Goal: Find specific page/section: Find specific page/section

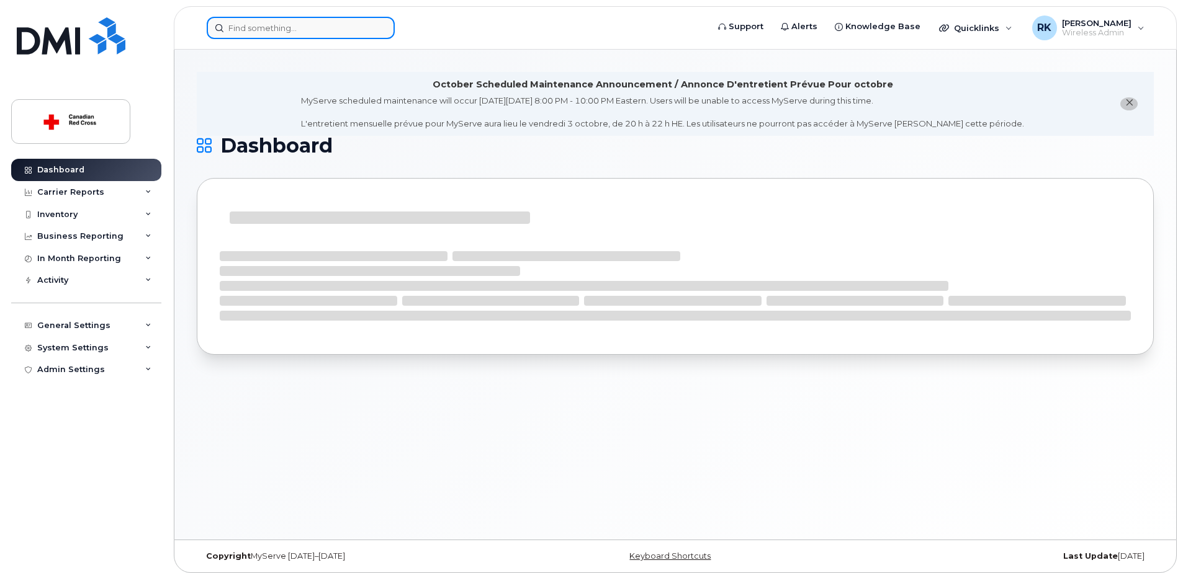
click at [259, 29] on input at bounding box center [301, 28] width 188 height 22
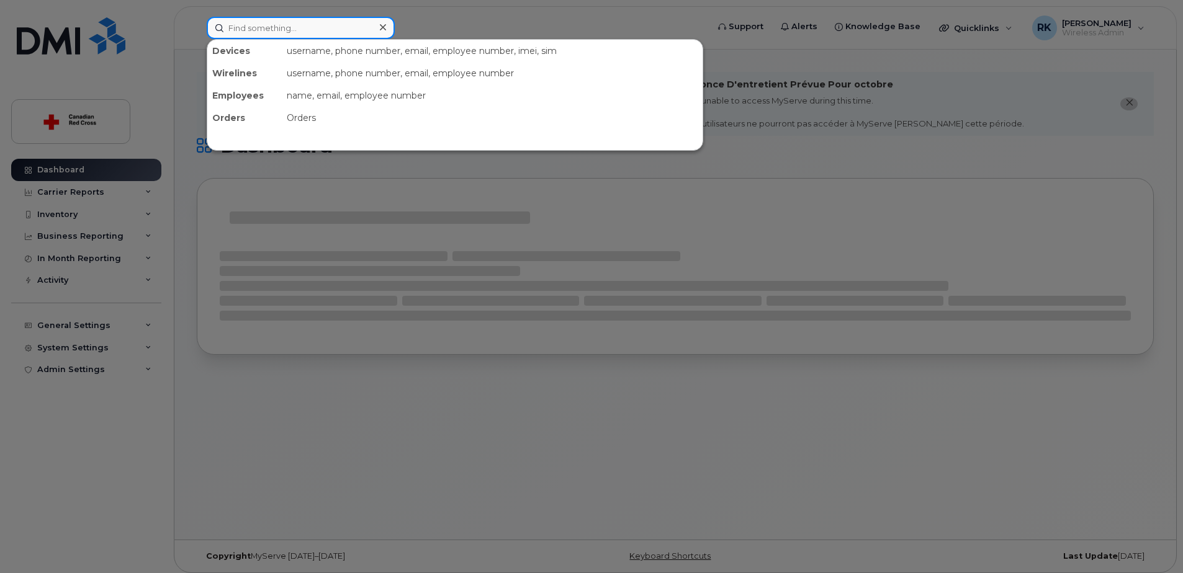
paste input "[PHONE_NUMBER]"
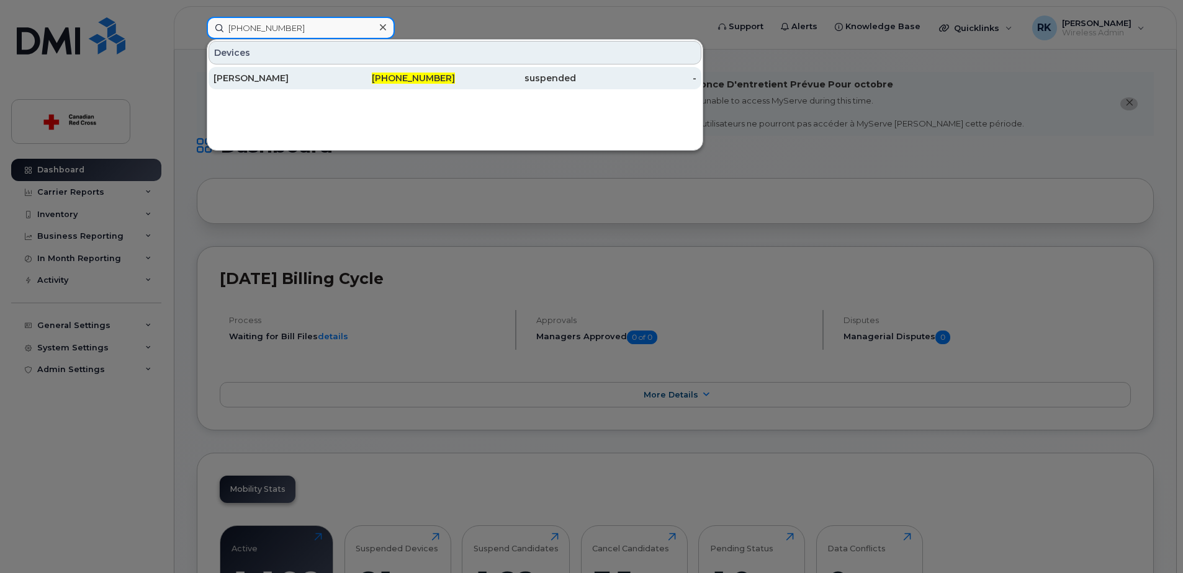
type input "[PHONE_NUMBER]"
click at [242, 85] on div "[PERSON_NAME]" at bounding box center [273, 78] width 121 height 22
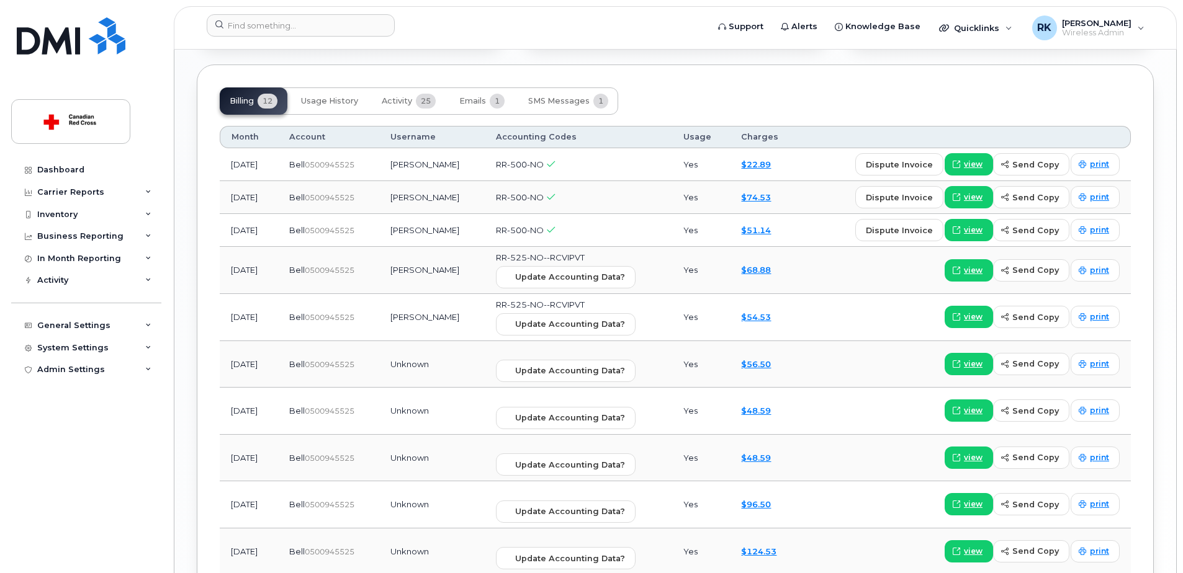
scroll to position [1558, 0]
